Goal: Task Accomplishment & Management: Manage account settings

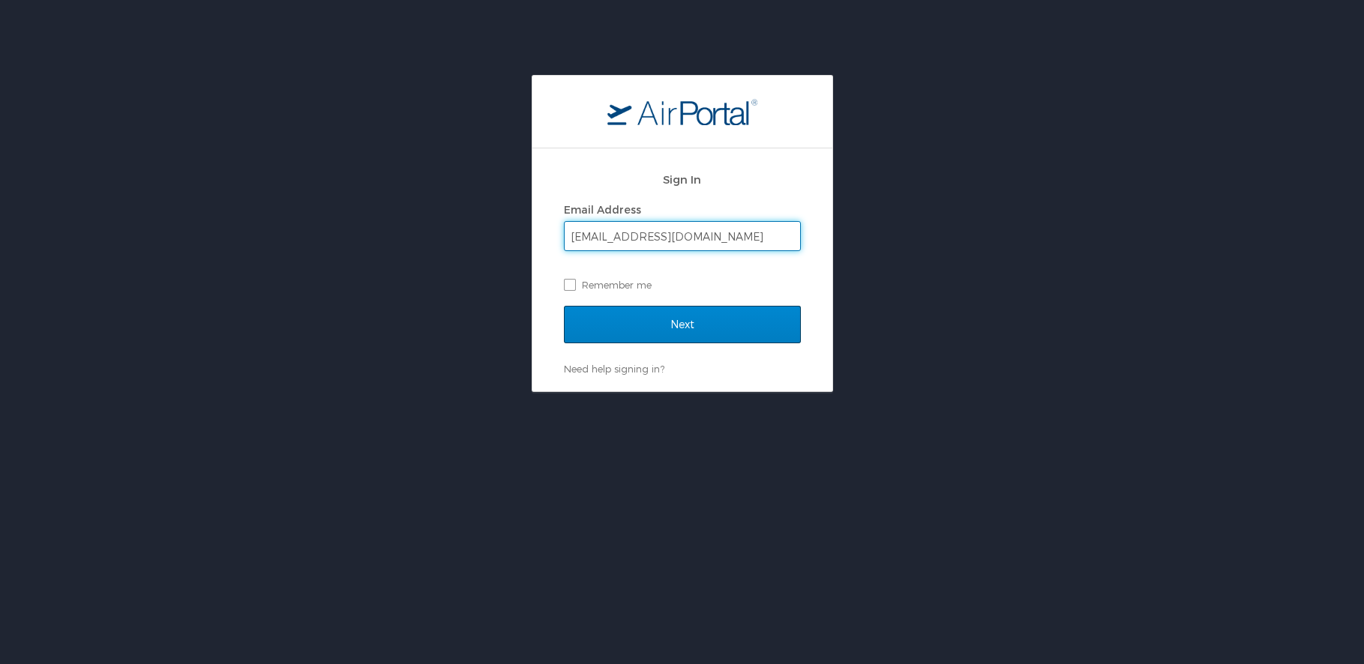
type input "summersr@uw.edu"
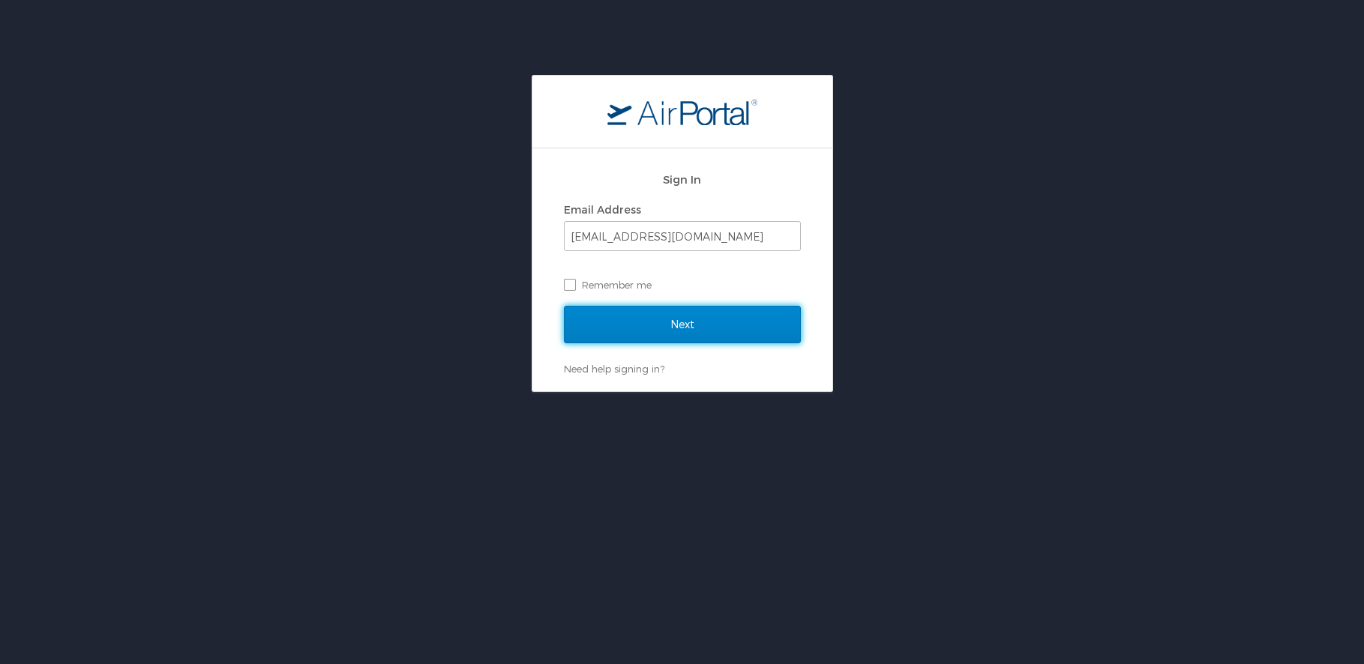
click at [703, 316] on input "Next" at bounding box center [682, 324] width 237 height 37
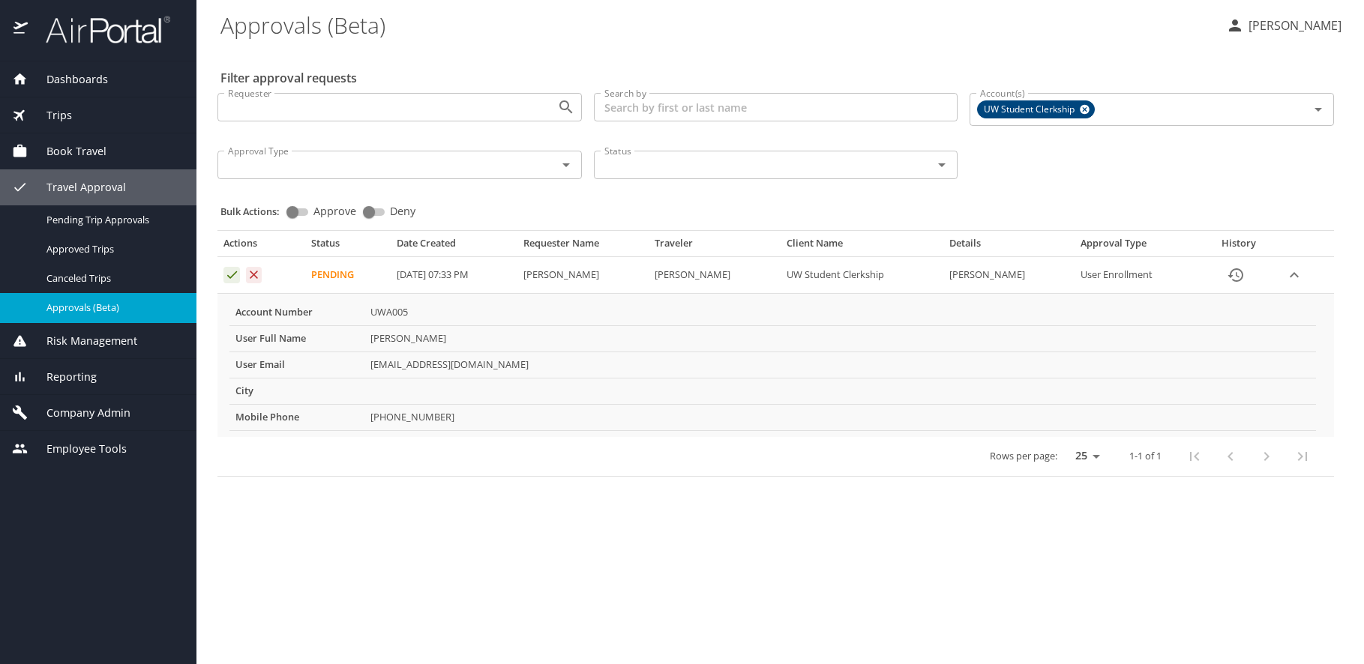
click at [472, 105] on input "Requester" at bounding box center [377, 106] width 311 height 19
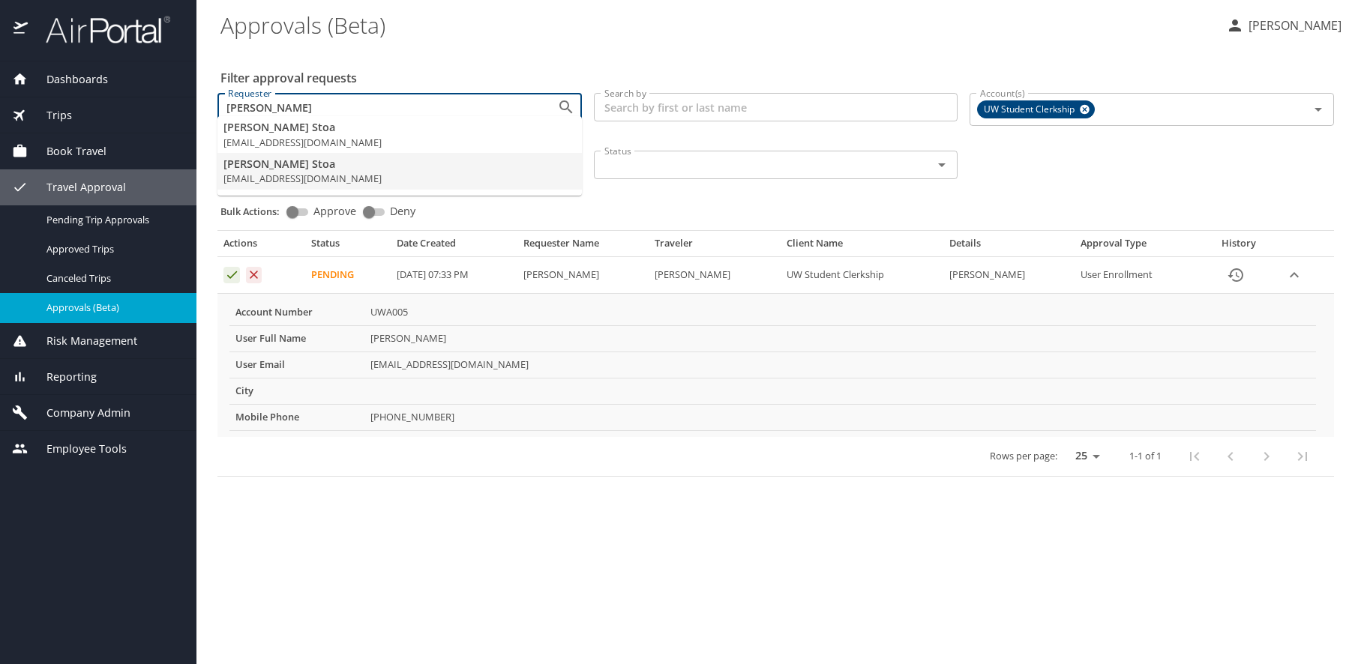
click at [484, 171] on li "Mary Stoa mstoa@uw.edu" at bounding box center [399, 171] width 364 height 37
type input "mstoa@uw.edu"
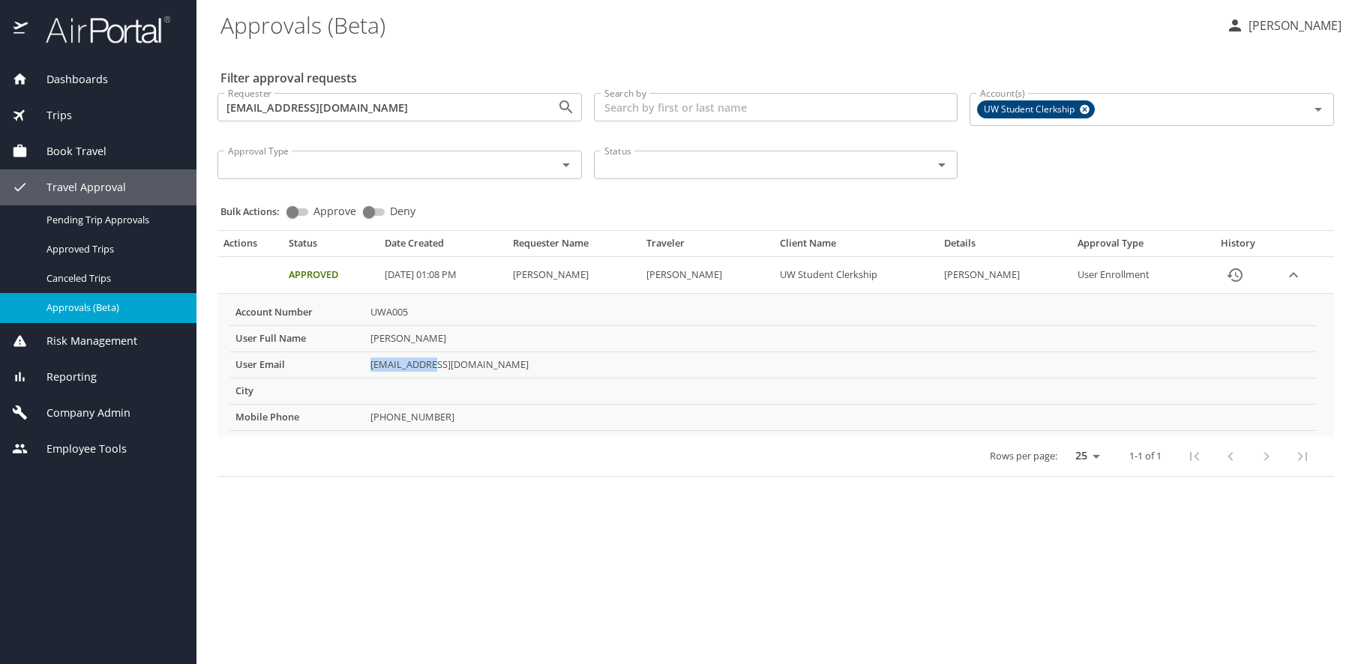
drag, startPoint x: 449, startPoint y: 353, endPoint x: 370, endPoint y: 353, distance: 78.7
click at [371, 353] on td "mstoa@uw.edu" at bounding box center [839, 365] width 951 height 26
copy td "mstoa@uw.edu"
click at [254, 271] on icon "Approval table" at bounding box center [254, 275] width 8 height 8
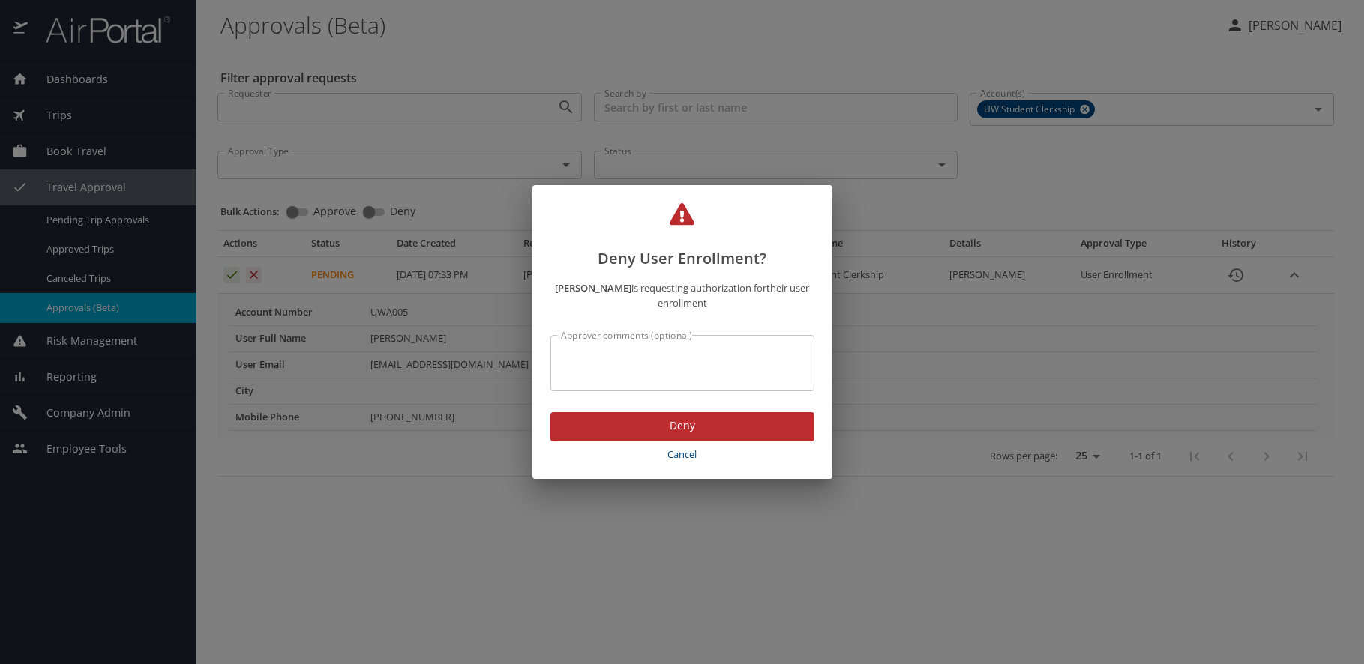
click at [760, 417] on span "Deny" at bounding box center [682, 426] width 240 height 19
